Goal: Obtain resource: Download file/media

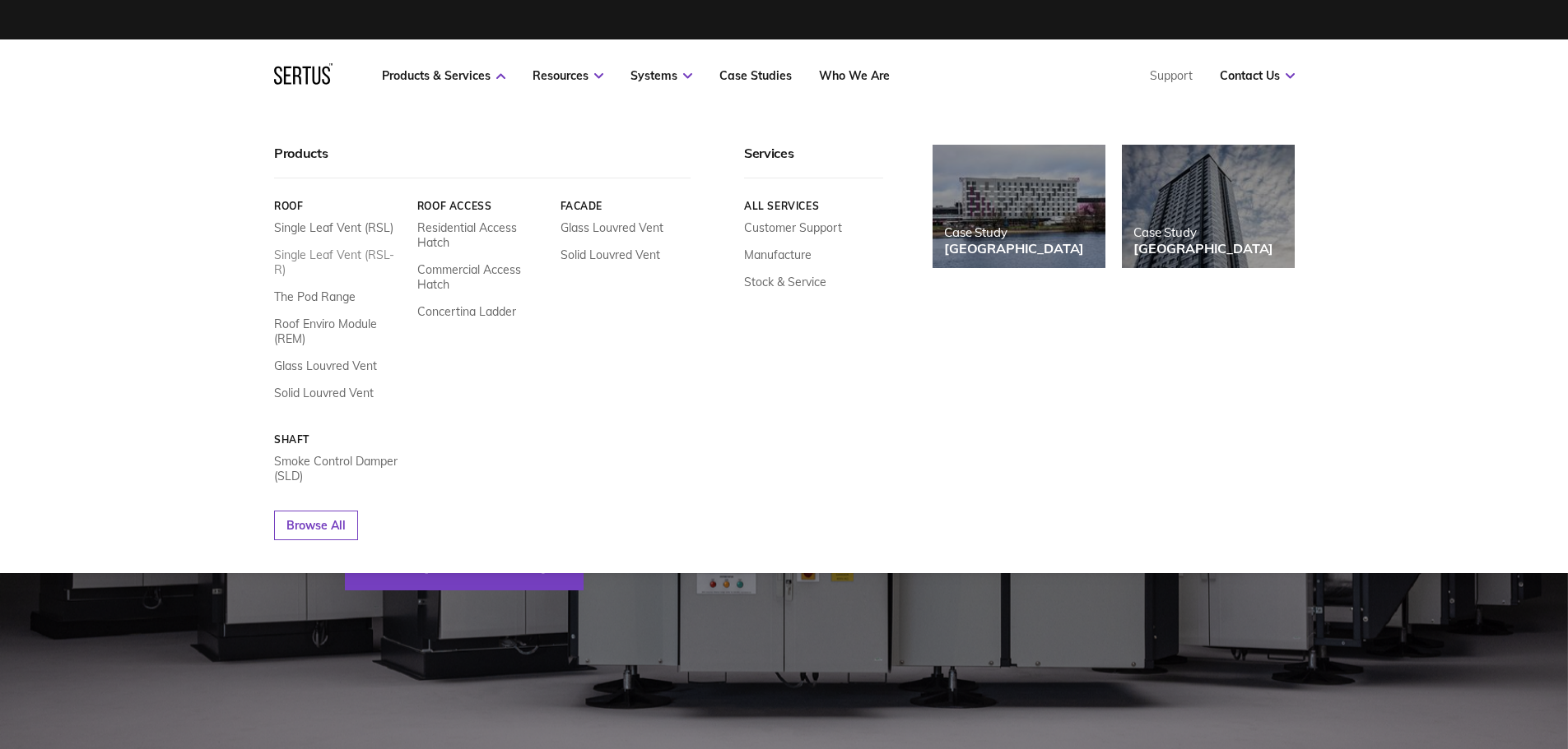
click at [378, 258] on link "Single Leaf Vent (RSL-R)" at bounding box center [340, 262] width 131 height 30
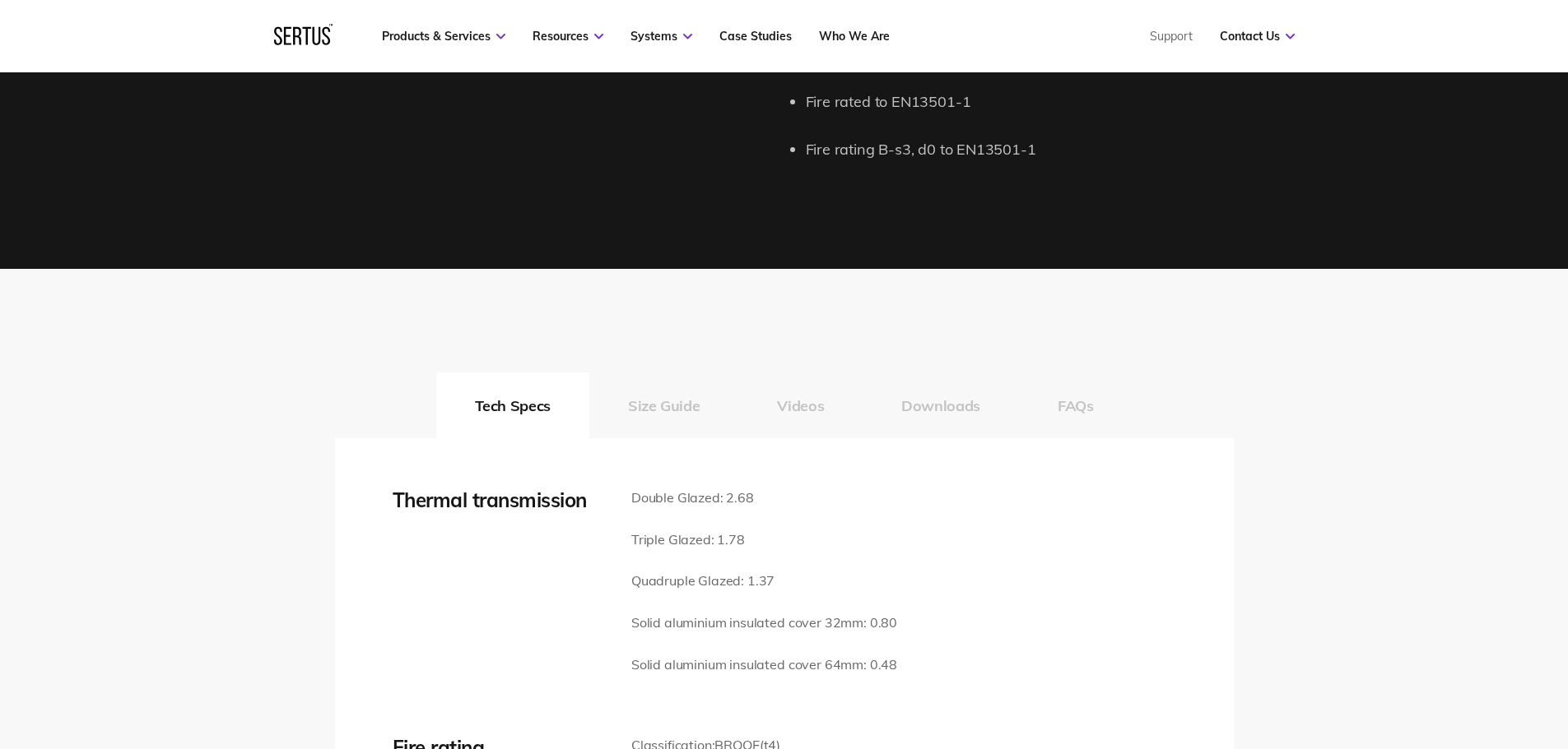
scroll to position [2303, 0]
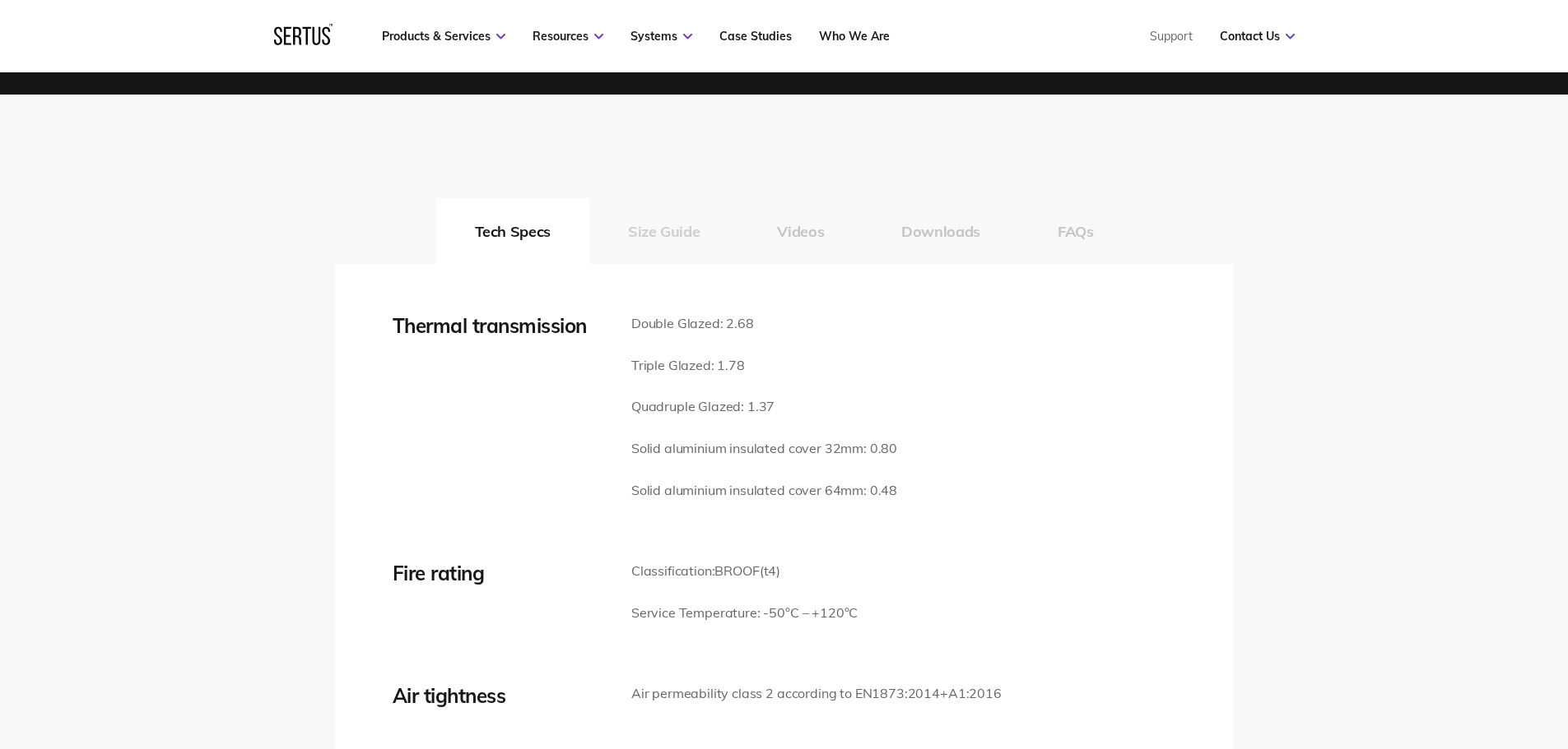
click at [647, 232] on button "Size Guide" at bounding box center [663, 230] width 149 height 65
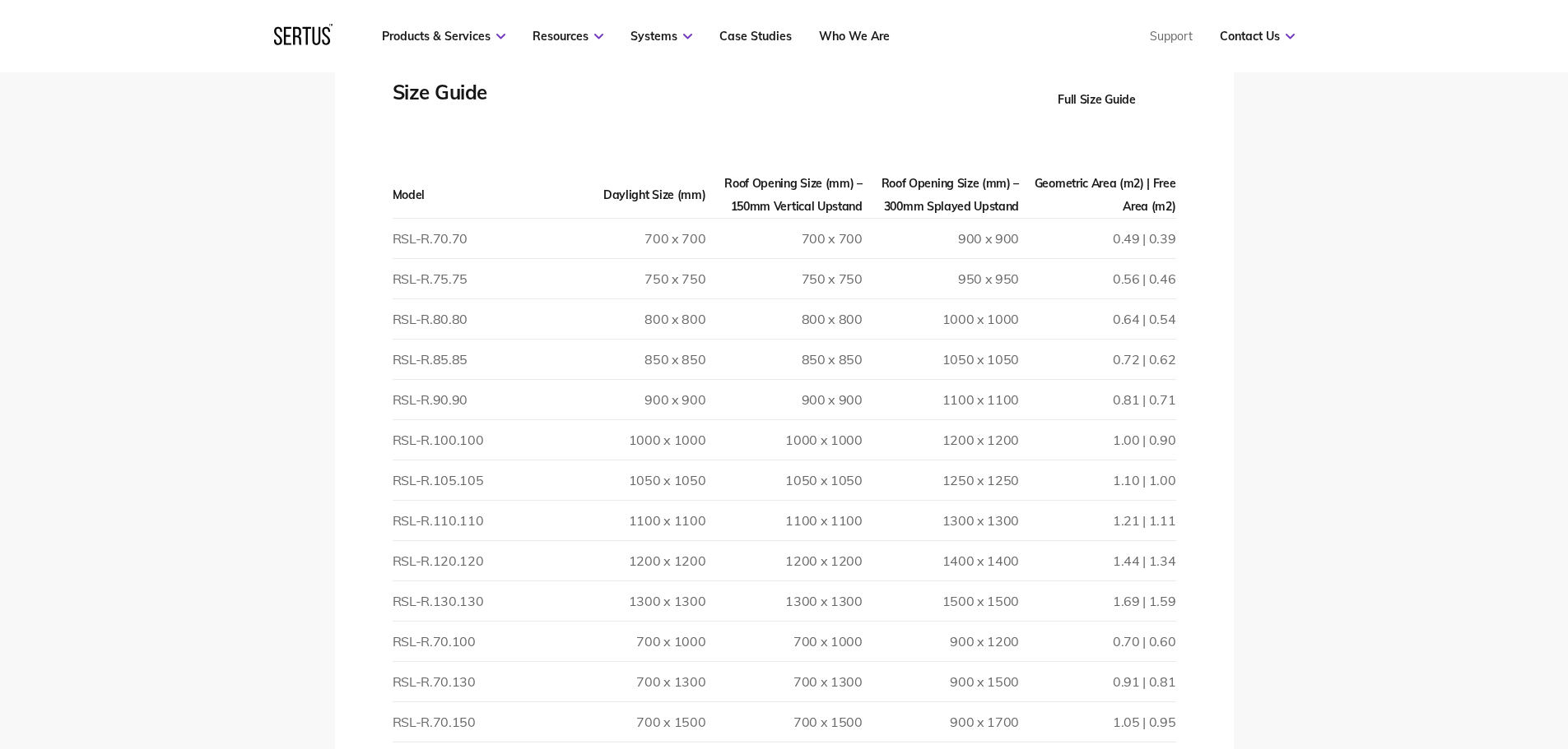
scroll to position [2550, 0]
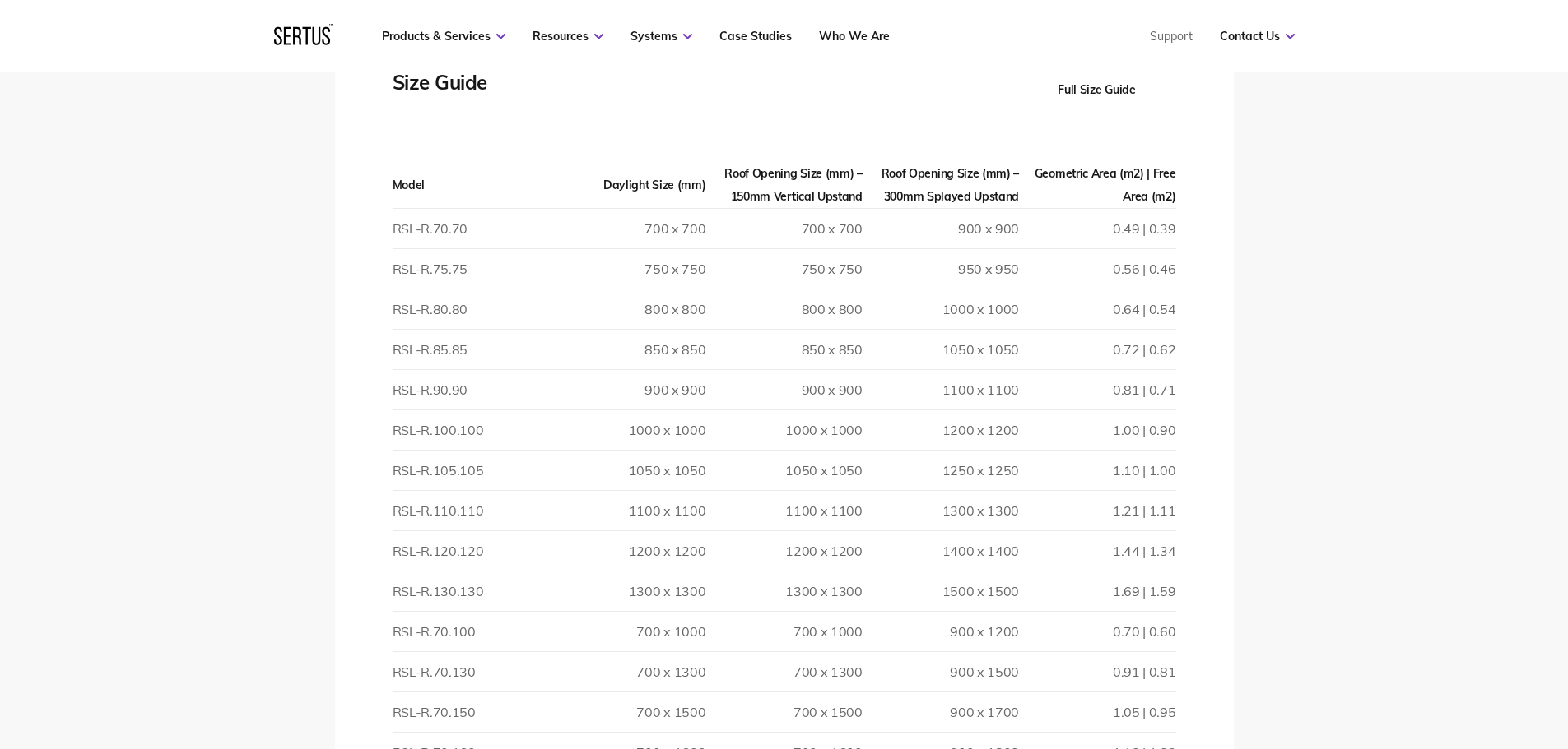
click at [1174, 585] on td "1.69 | 1.59" at bounding box center [1097, 591] width 156 height 40
drag, startPoint x: 1189, startPoint y: 598, endPoint x: 363, endPoint y: 613, distance: 826.1
click at [496, 594] on td "RSL-R.130.130" at bounding box center [471, 591] width 156 height 40
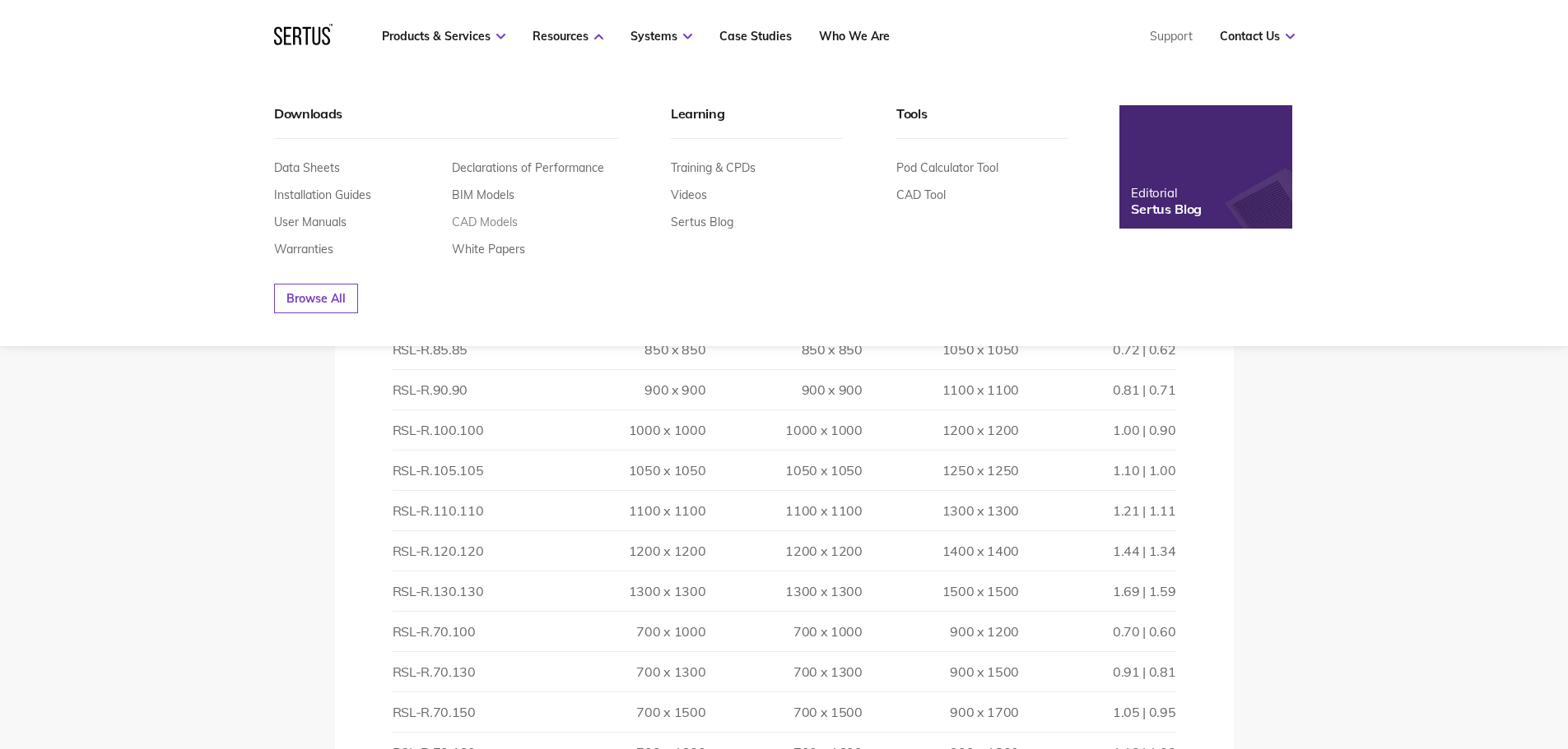
click at [498, 224] on link "CAD Models" at bounding box center [484, 222] width 65 height 15
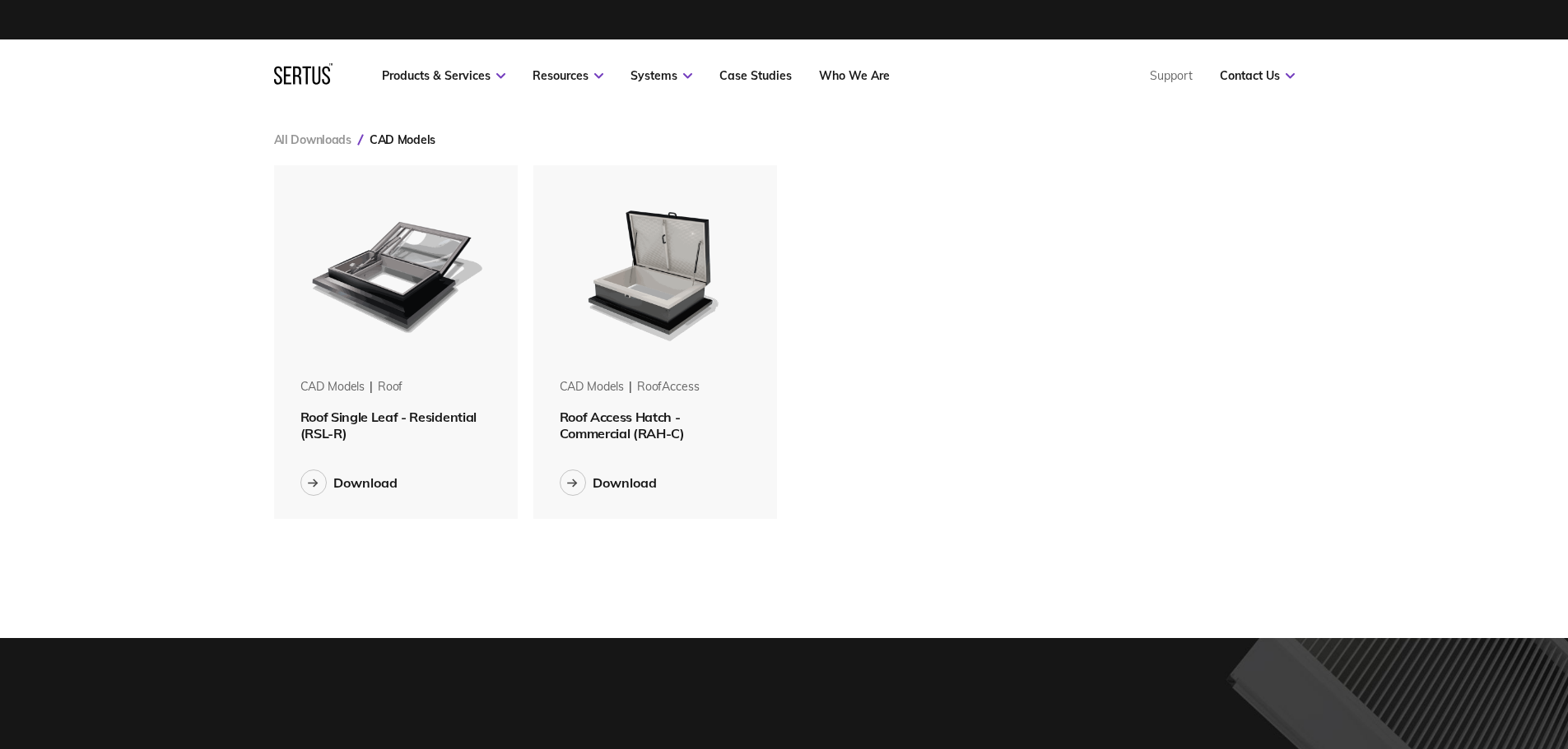
scroll to position [8, 8]
click at [460, 301] on img at bounding box center [395, 269] width 207 height 207
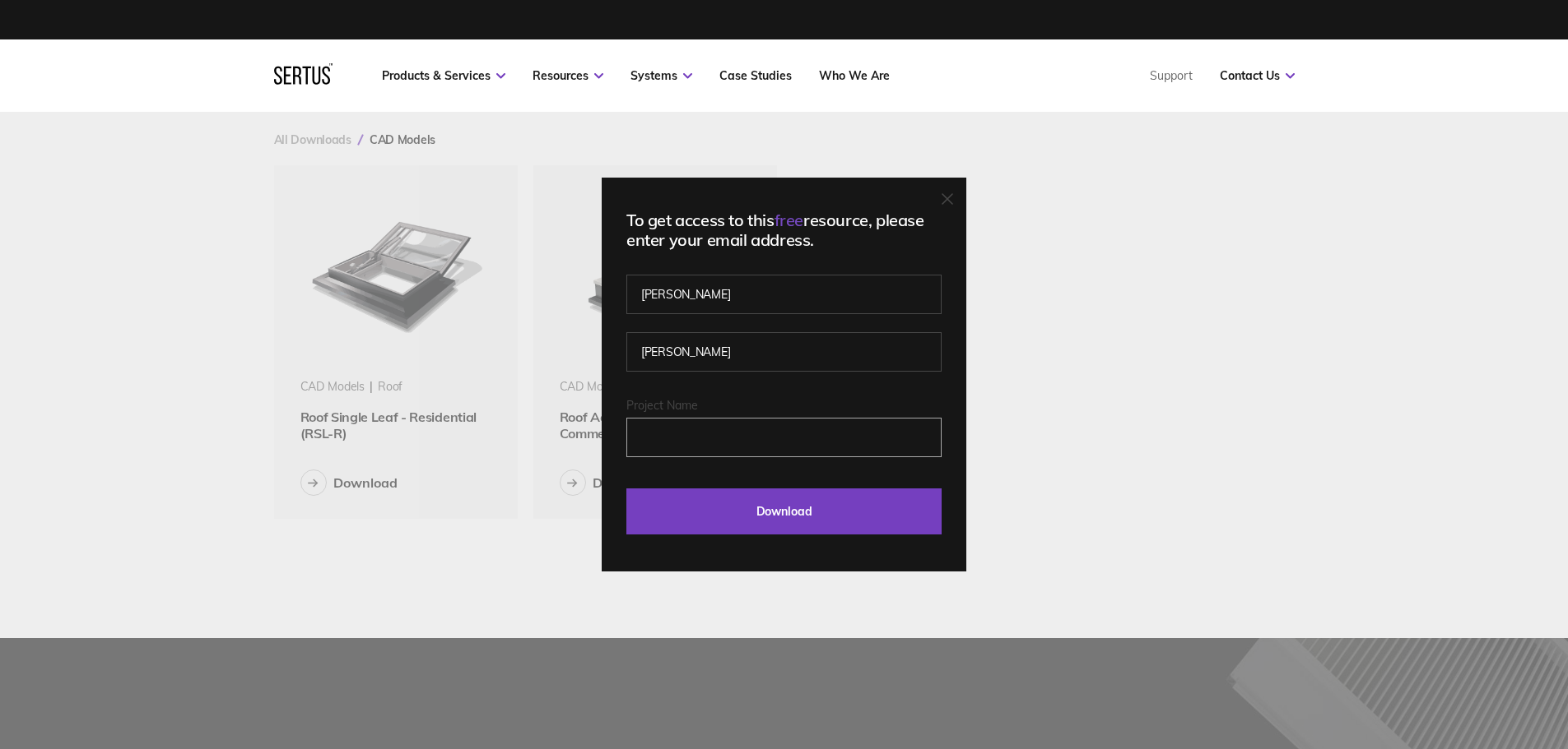
click at [735, 447] on input "Project Name" at bounding box center [784, 437] width 316 height 39
click at [732, 445] on input "Project Name" at bounding box center [784, 437] width 316 height 39
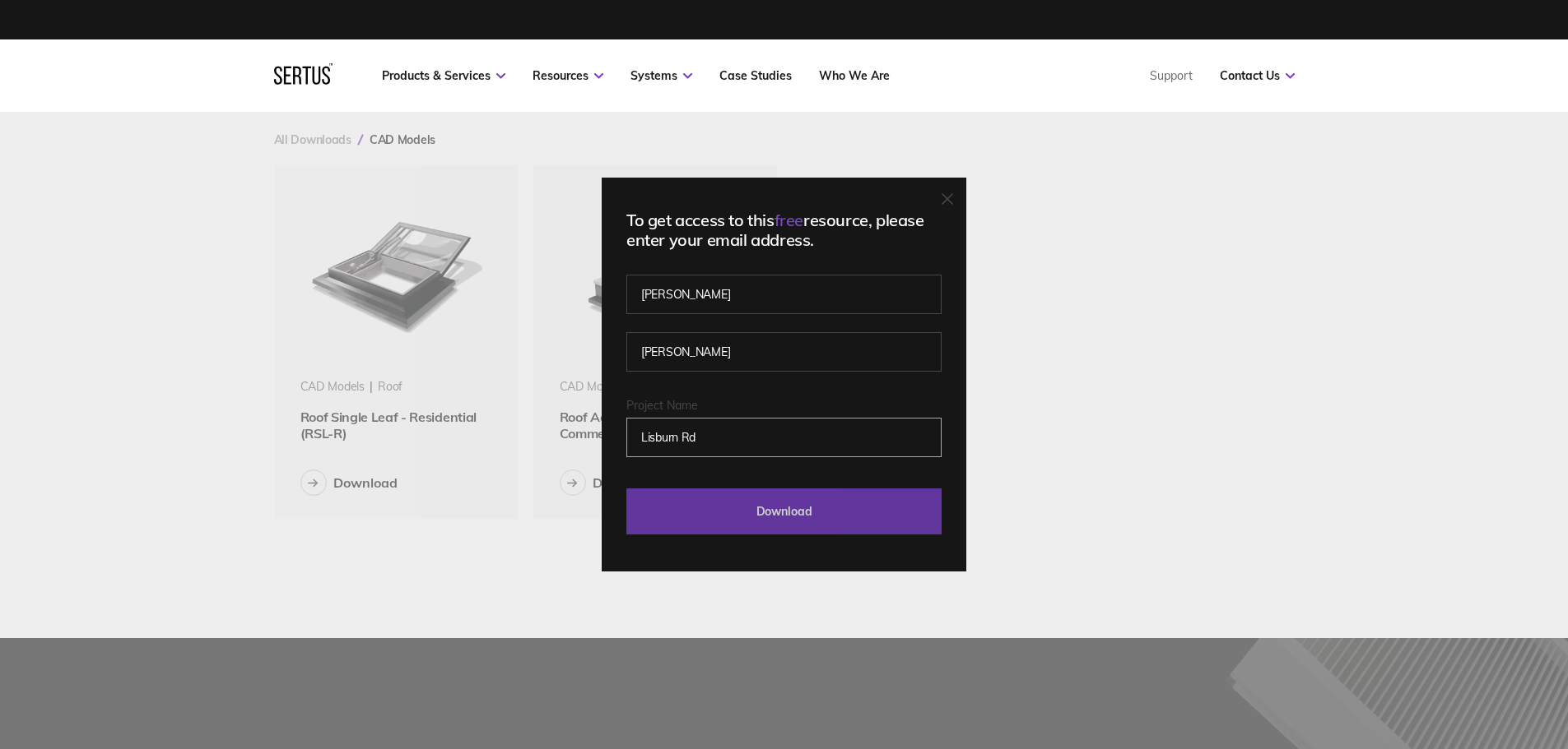
type input "Lisburn Rd"
click at [773, 529] on input "Download" at bounding box center [784, 511] width 316 height 46
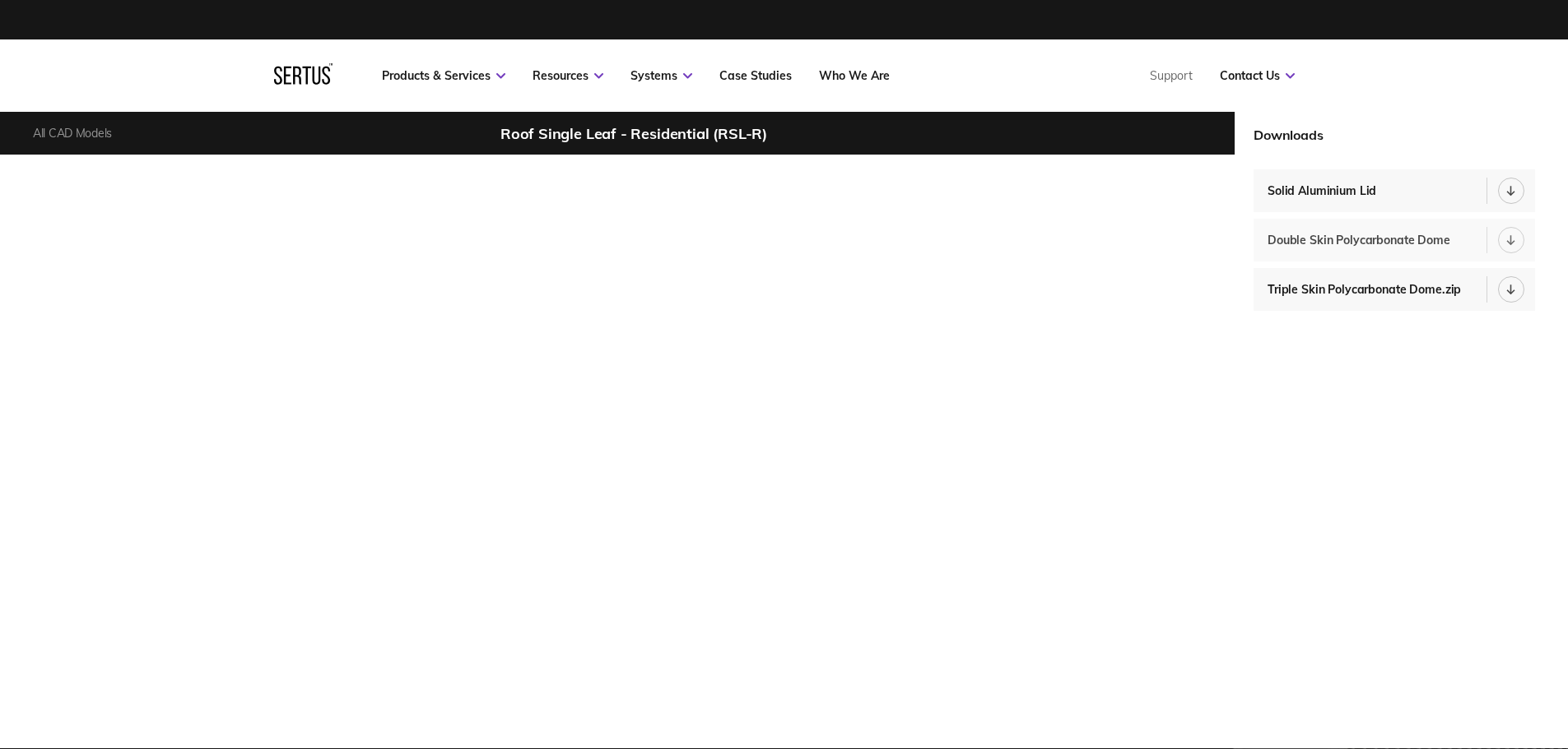
click at [1512, 238] on icon at bounding box center [1512, 240] width 0 height 9
click at [1350, 288] on div "Triple Skin Polycarbonate Dome.zip" at bounding box center [1368, 289] width 202 height 15
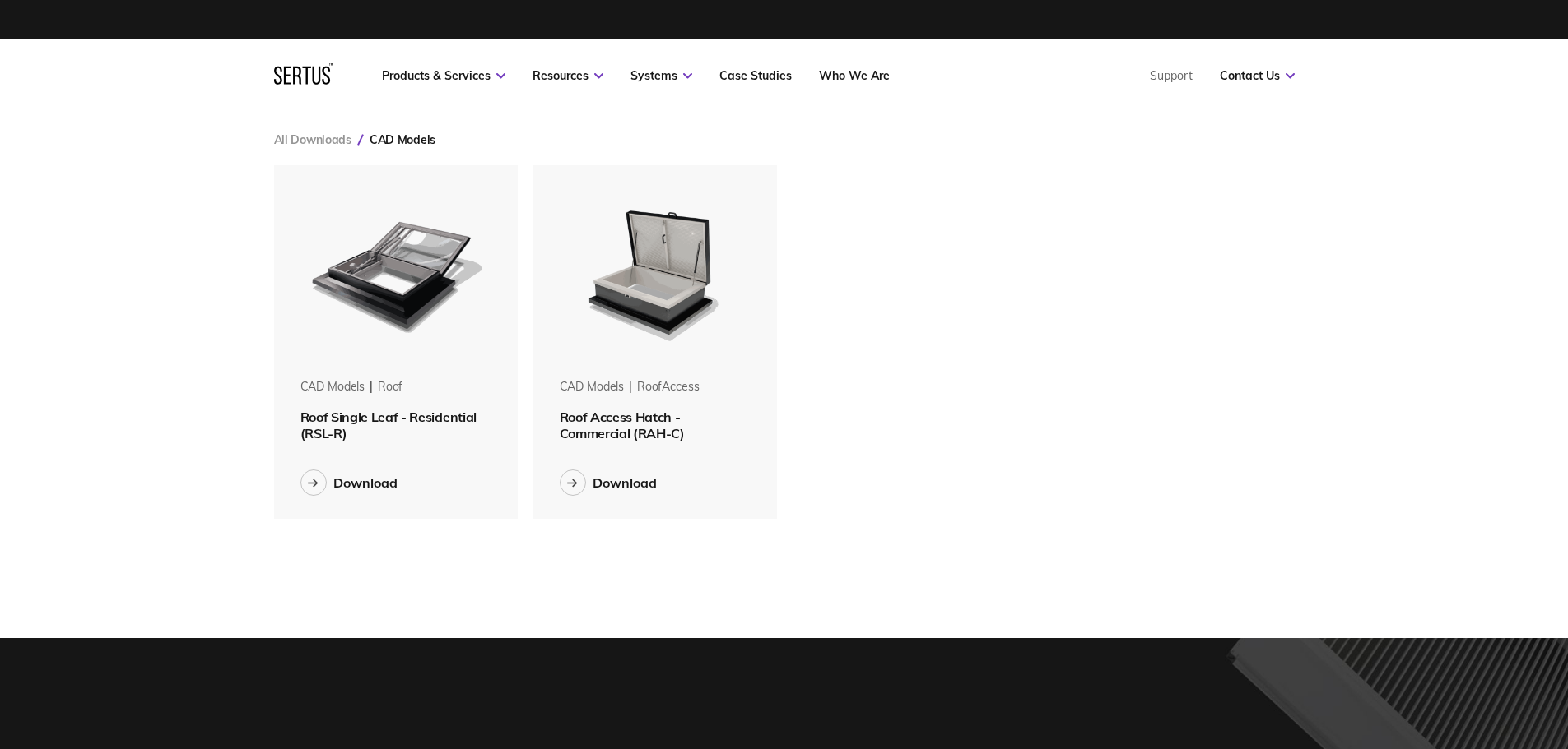
scroll to position [379, 1046]
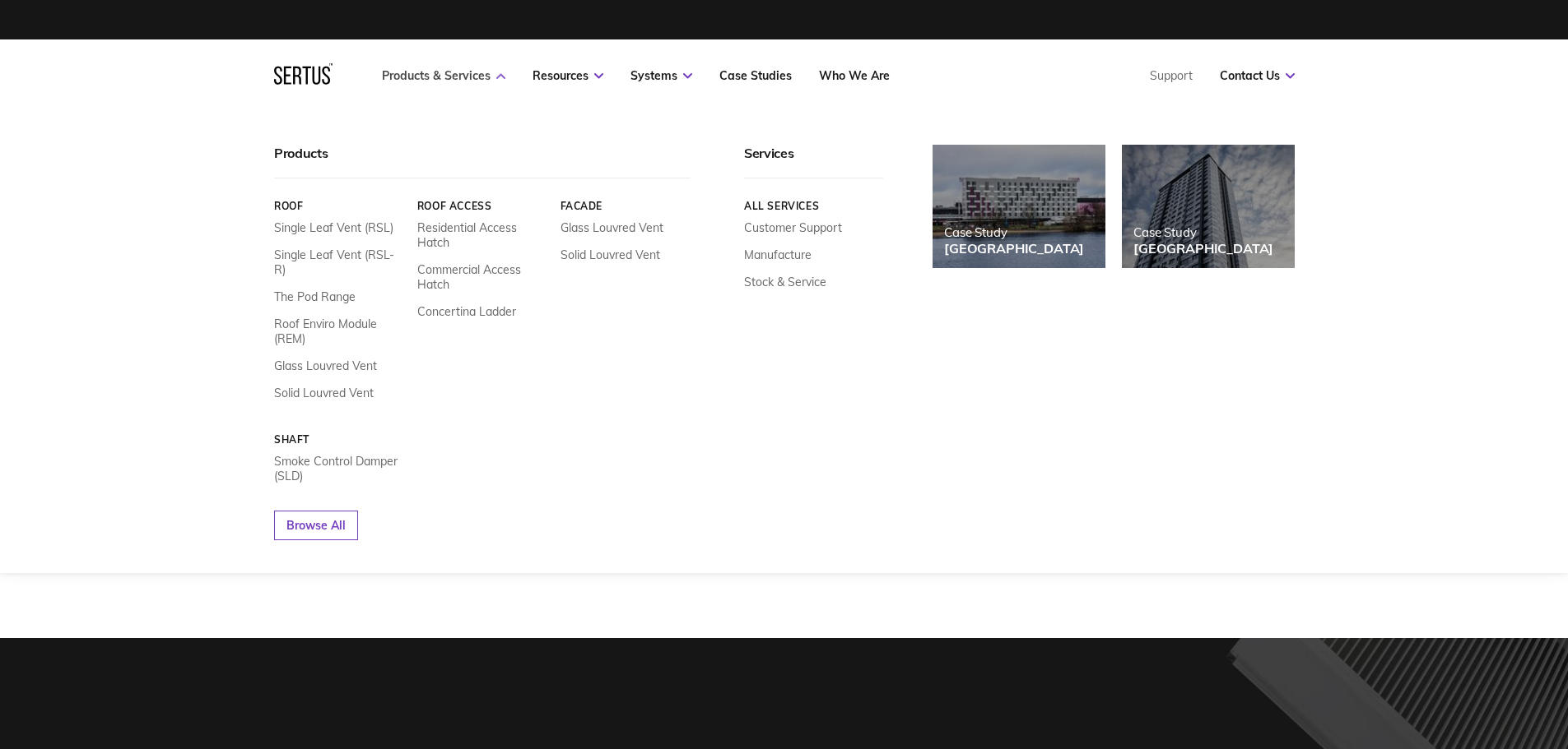
click at [473, 73] on link "Products & Services" at bounding box center [444, 75] width 124 height 15
click at [356, 260] on link "Single Leaf Vent (RSL-R)" at bounding box center [340, 262] width 131 height 30
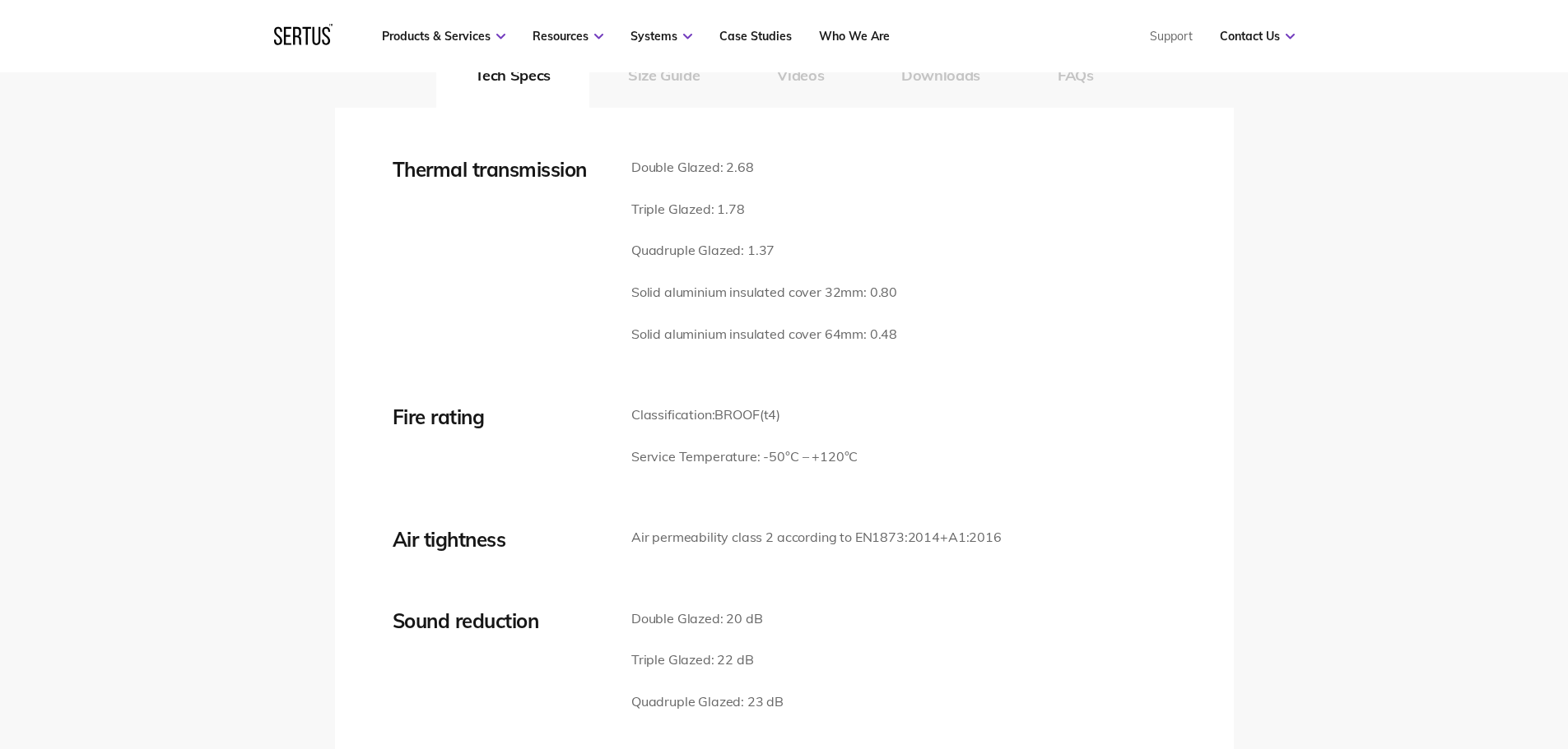
scroll to position [2303, 0]
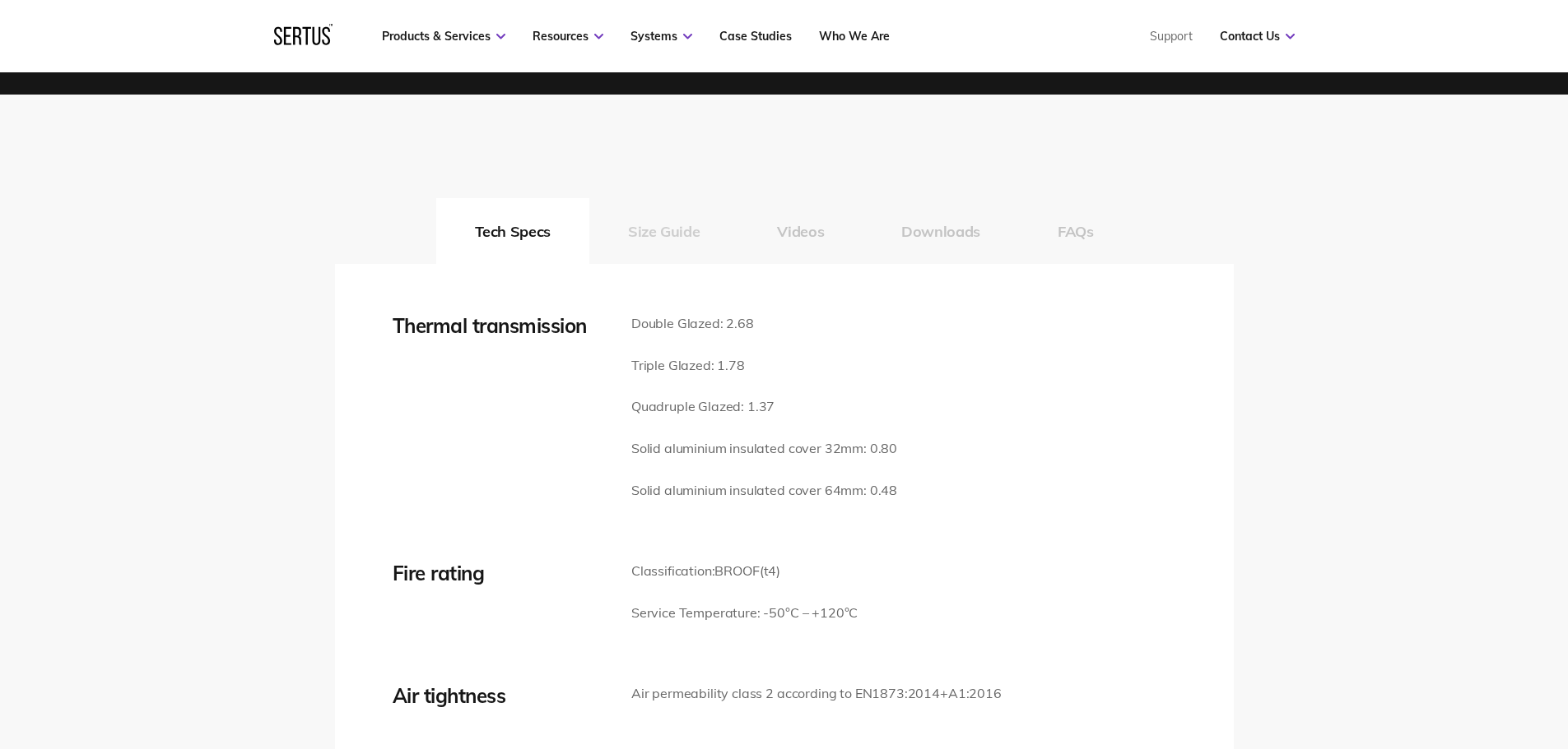
click at [671, 242] on button "Size Guide" at bounding box center [663, 230] width 149 height 65
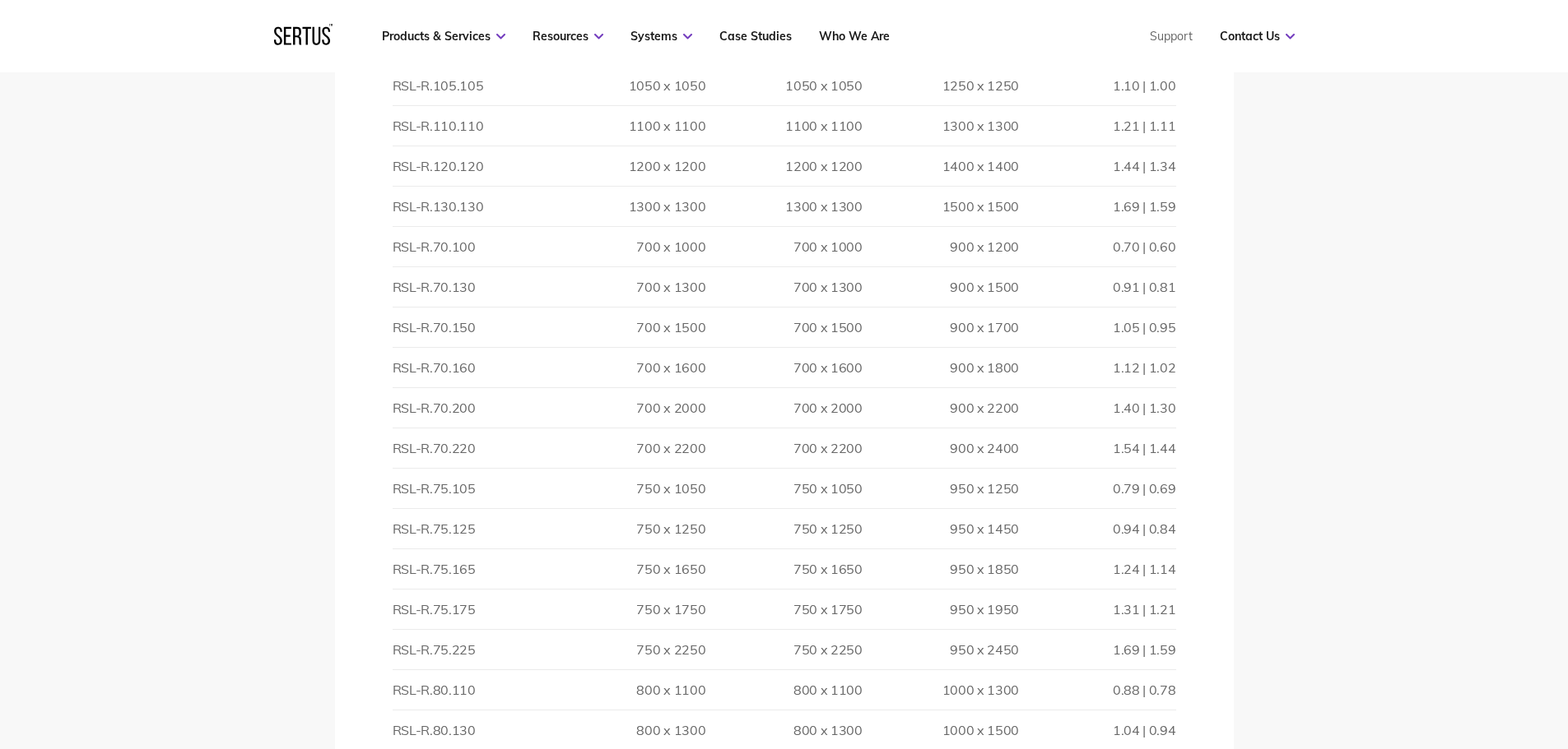
scroll to position [2961, 0]
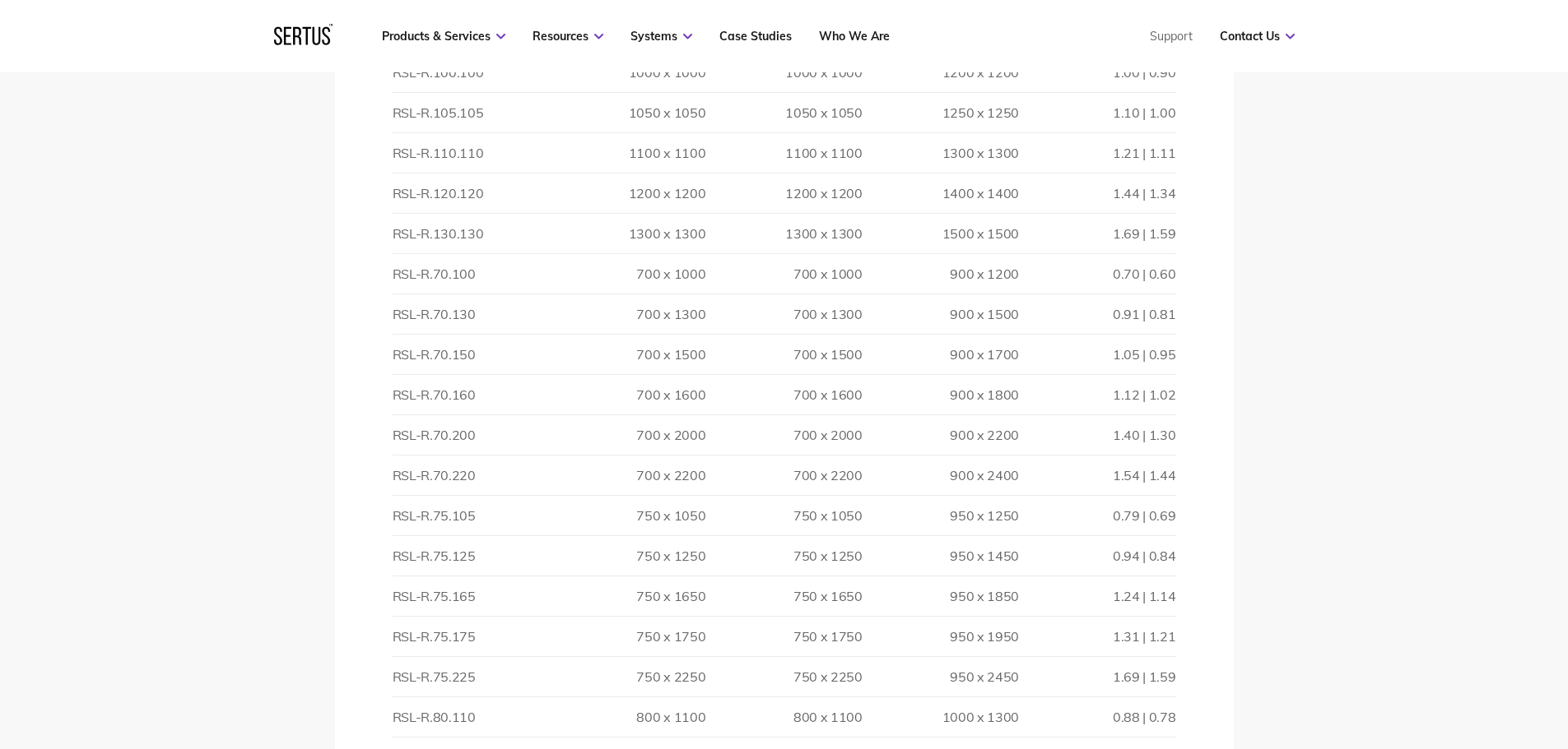
scroll to position [2880, 0]
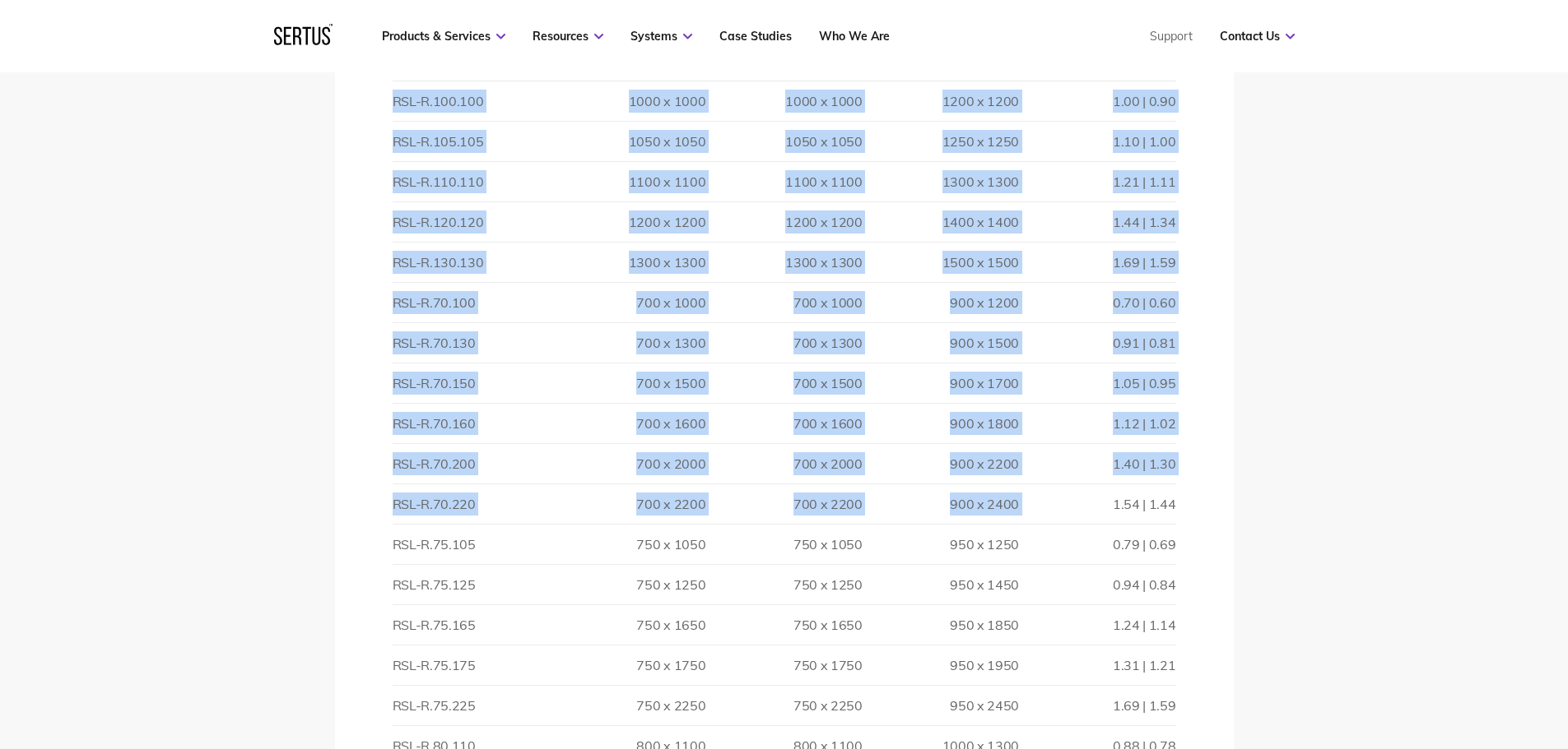
drag, startPoint x: 1183, startPoint y: 505, endPoint x: 1113, endPoint y: 507, distance: 70.0
click at [1169, 510] on td "1.54 | 1.44" at bounding box center [1097, 504] width 156 height 40
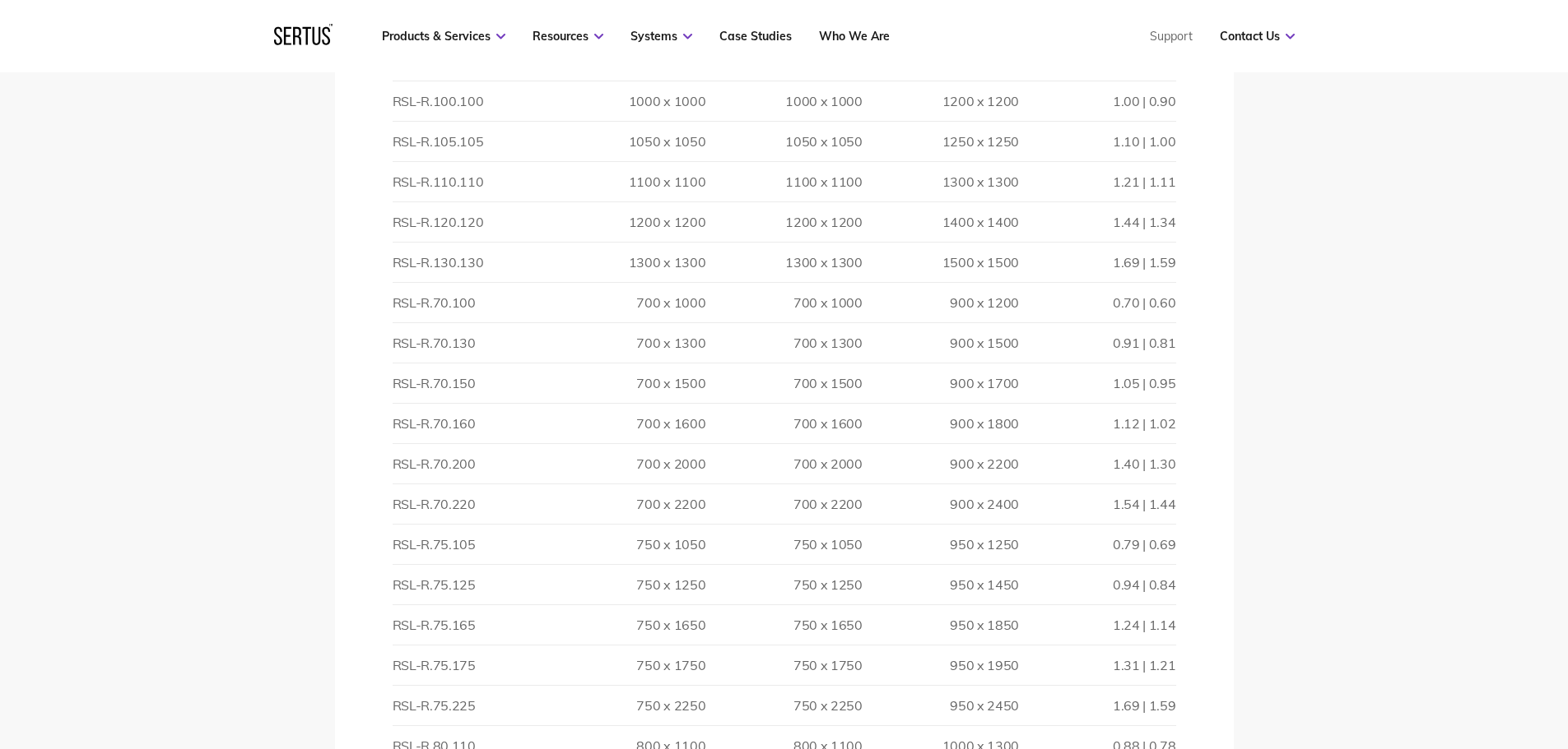
scroll to position [2797, 0]
click at [478, 348] on td "RSL-R.130.130" at bounding box center [471, 345] width 156 height 40
